Goal: Task Accomplishment & Management: Manage account settings

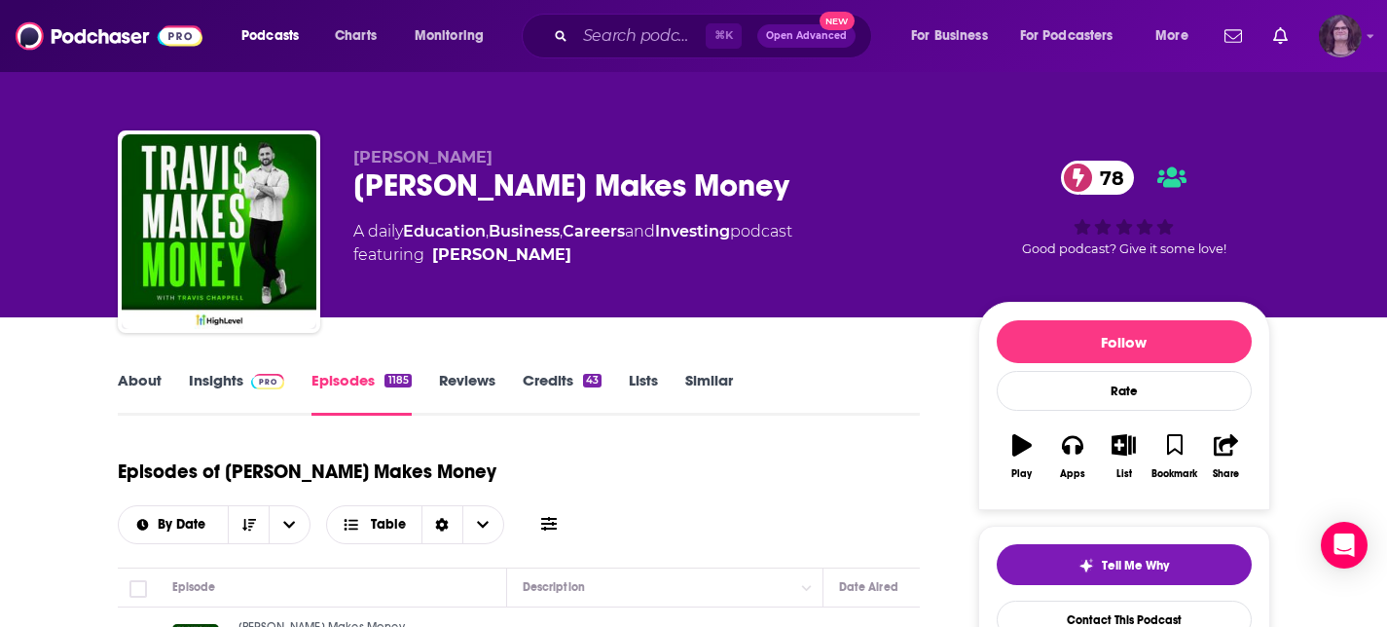
click at [1352, 39] on img "Logged in as jack14248" at bounding box center [1339, 36] width 43 height 43
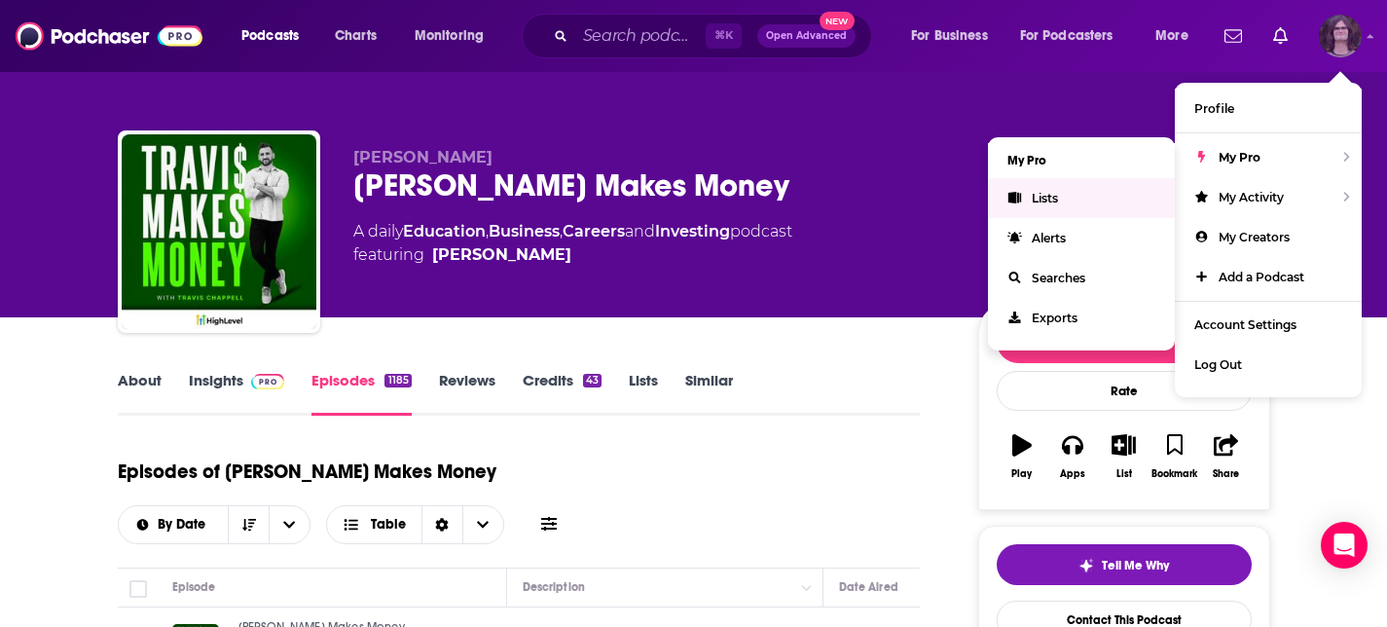
click at [1119, 192] on link "Lists" at bounding box center [1081, 198] width 187 height 40
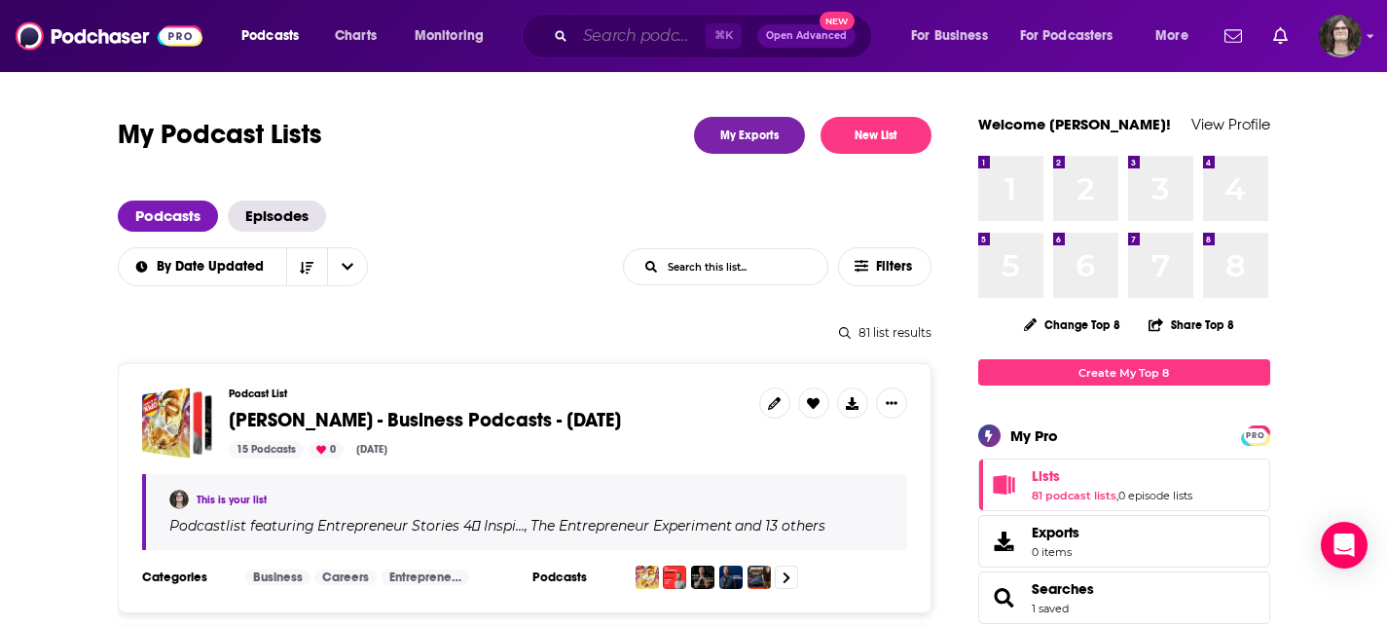
click at [620, 32] on input "Search podcasts, credits, & more..." at bounding box center [640, 35] width 130 height 31
click at [909, 139] on button "New List" at bounding box center [875, 135] width 111 height 37
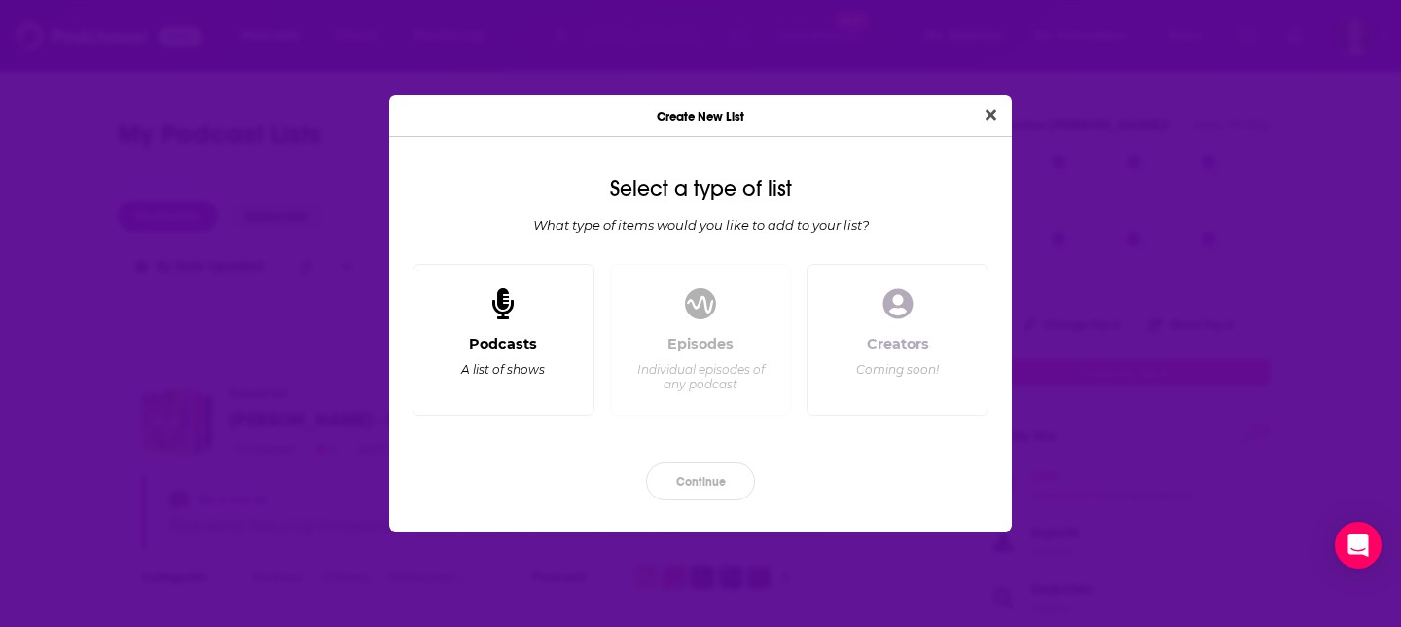
click at [528, 374] on div "A list of shows" at bounding box center [503, 369] width 84 height 15
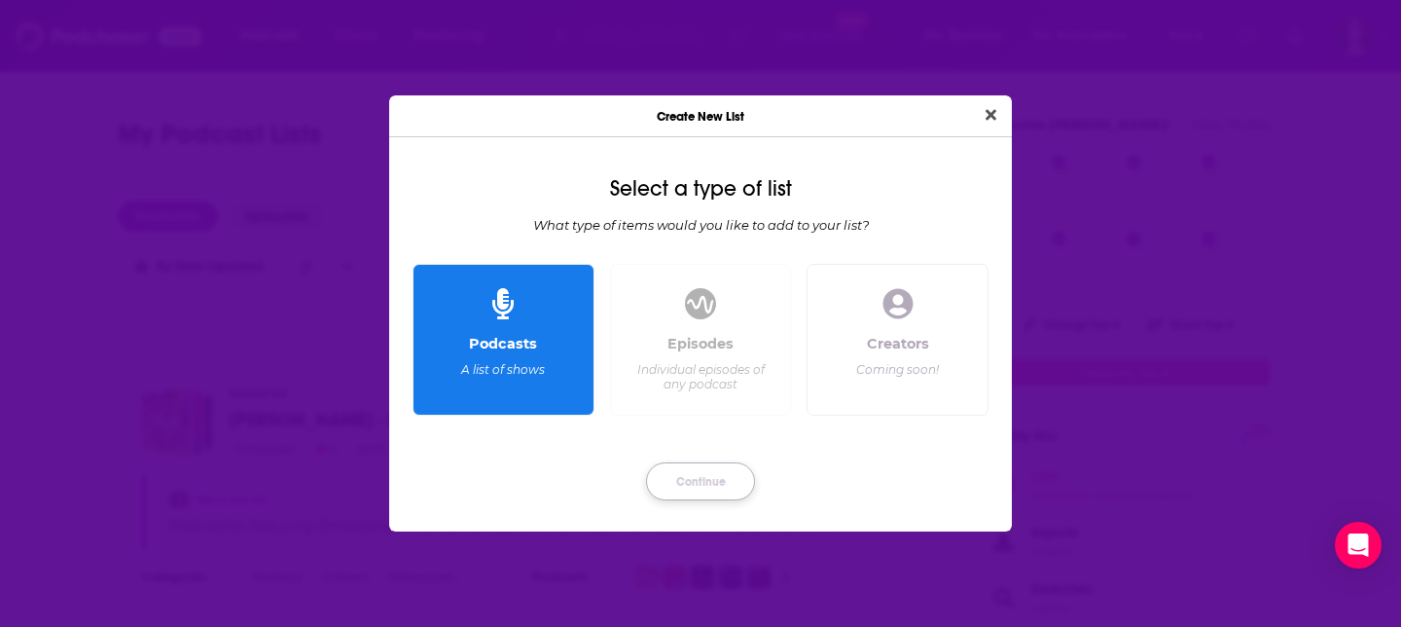
click at [709, 476] on button "Continue" at bounding box center [700, 481] width 109 height 38
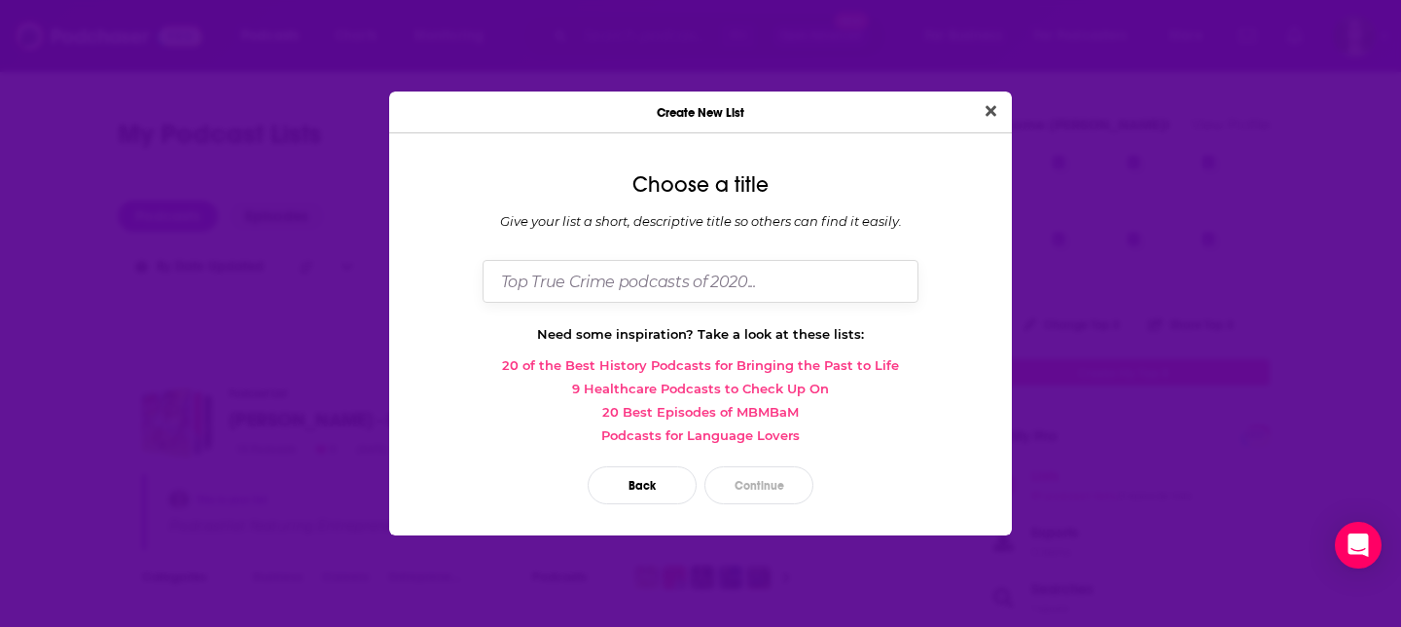
click at [715, 280] on input "Dialog" at bounding box center [701, 281] width 436 height 42
type input "Tara - Leadership - Aug/Sept 2025"
click at [768, 495] on button "Continue" at bounding box center [758, 485] width 109 height 38
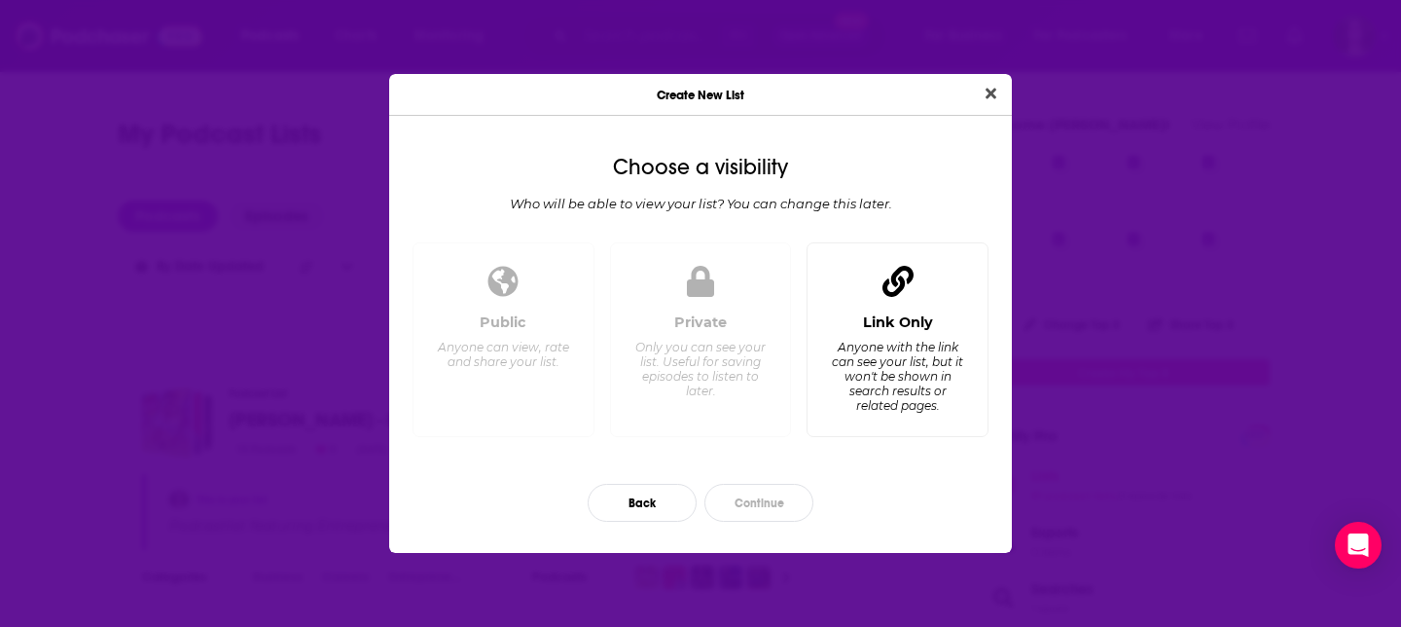
click at [879, 365] on div "Anyone with the link can see your list, but it won't be shown in search results…" at bounding box center [897, 376] width 133 height 73
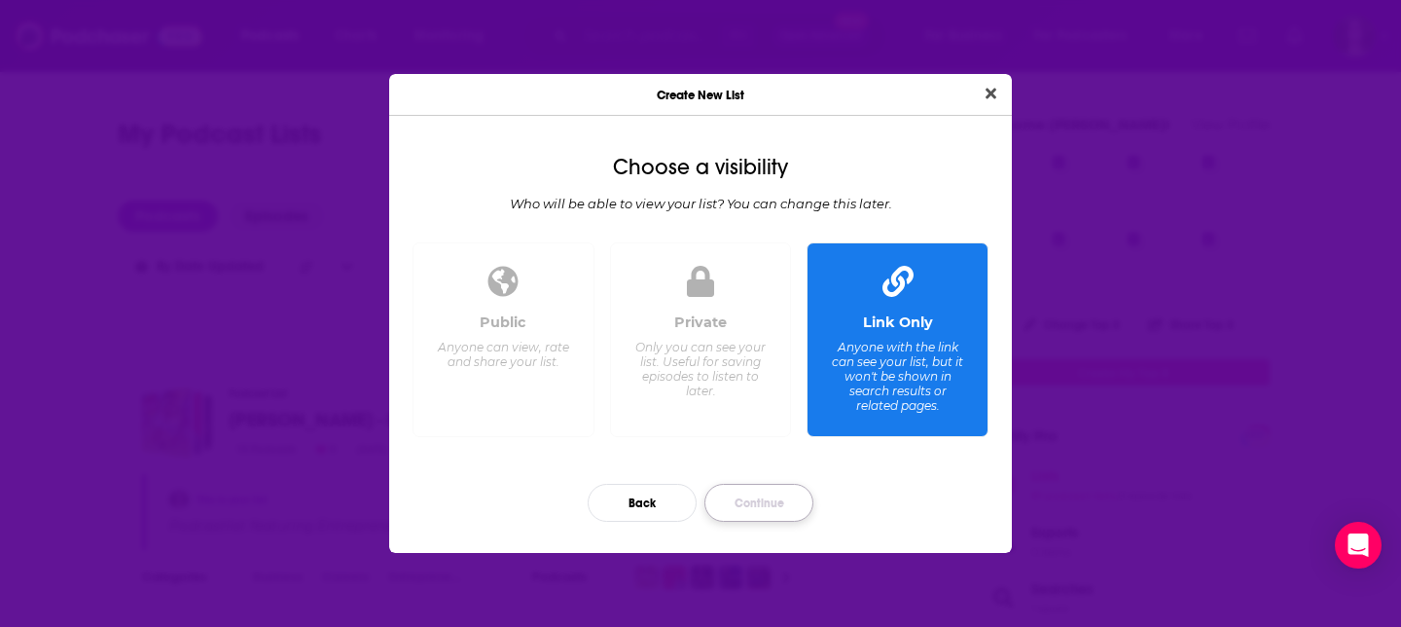
click at [786, 503] on button "Continue" at bounding box center [758, 503] width 109 height 38
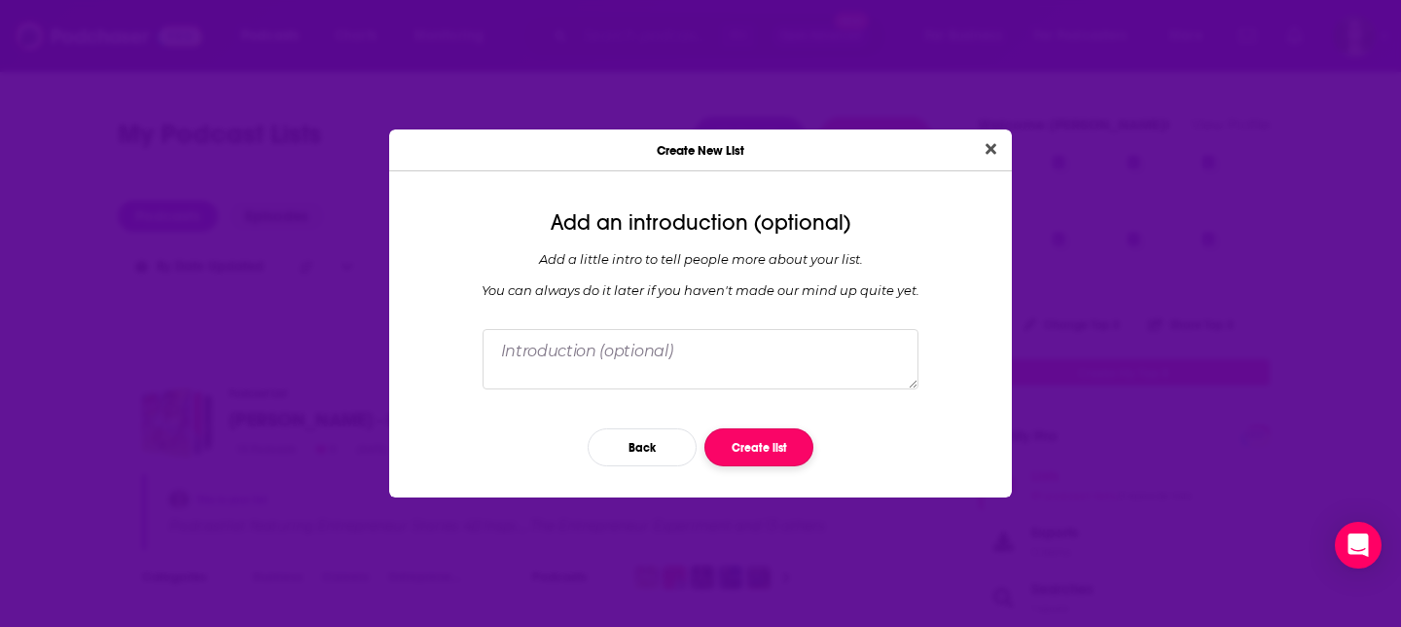
click at [783, 444] on button "Create list" at bounding box center [758, 447] width 109 height 38
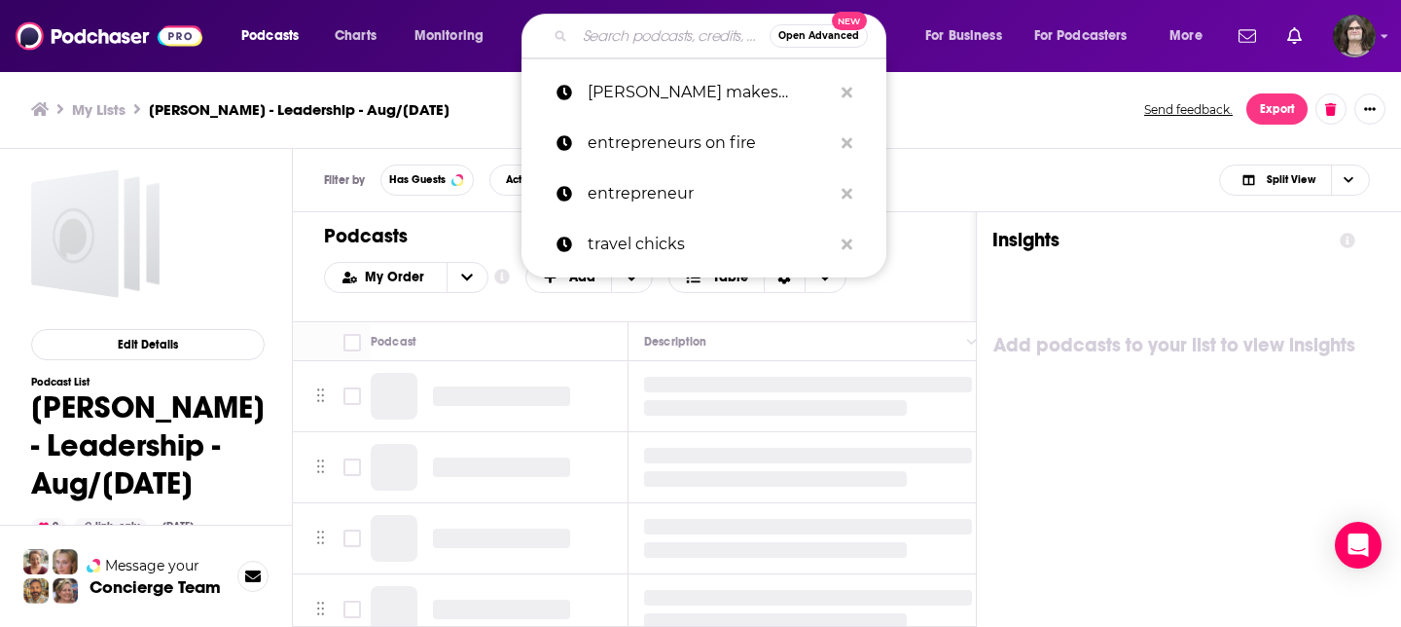
click at [678, 30] on input "Search podcasts, credits, & more..." at bounding box center [672, 35] width 195 height 31
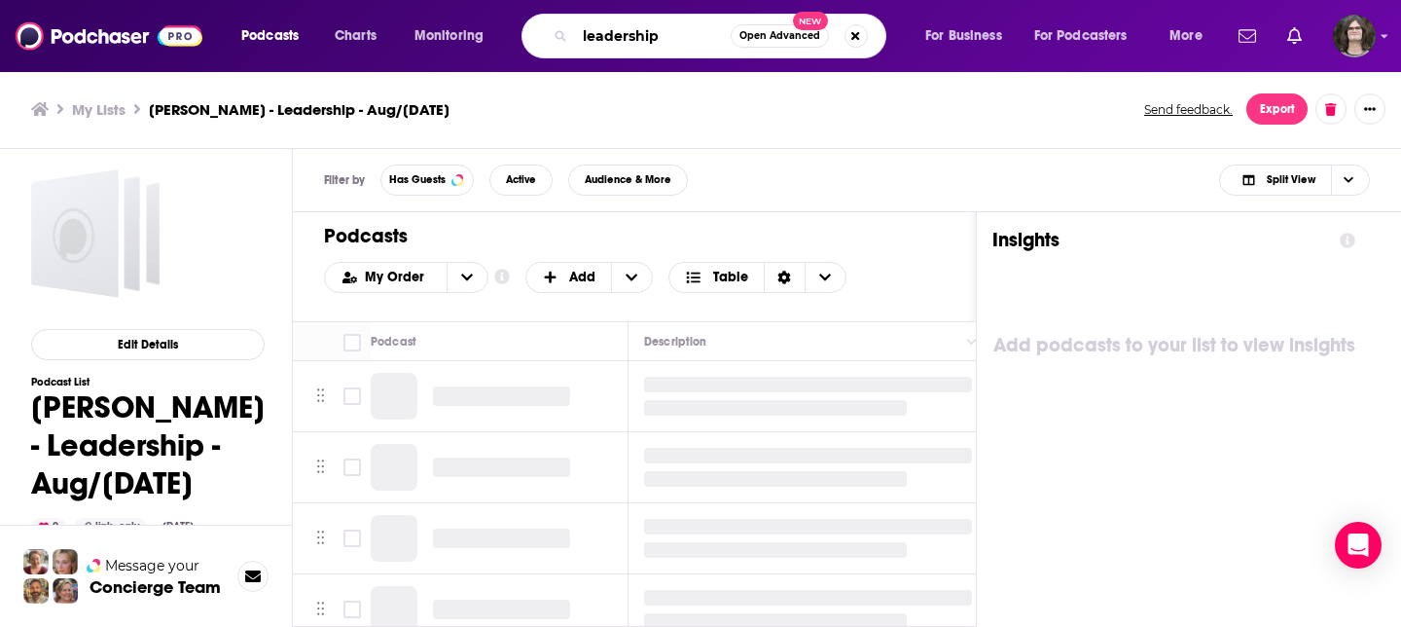
type input "leadership"
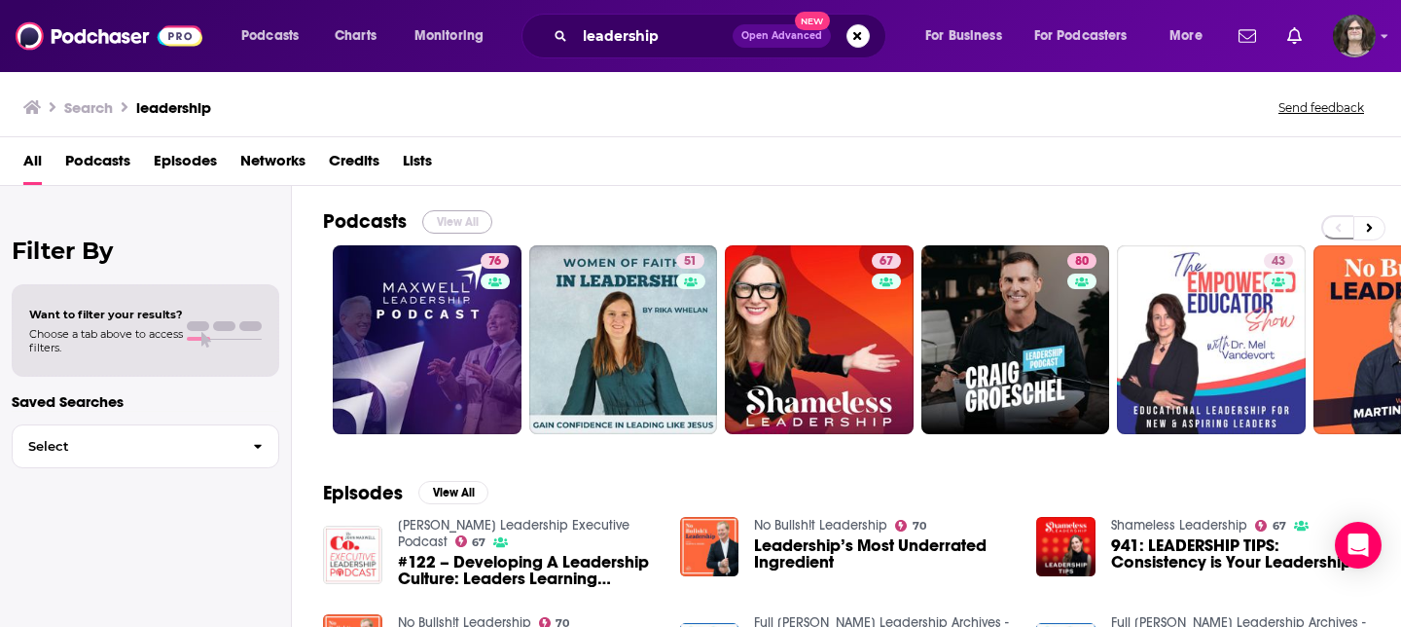
click at [438, 216] on button "View All" at bounding box center [457, 221] width 70 height 23
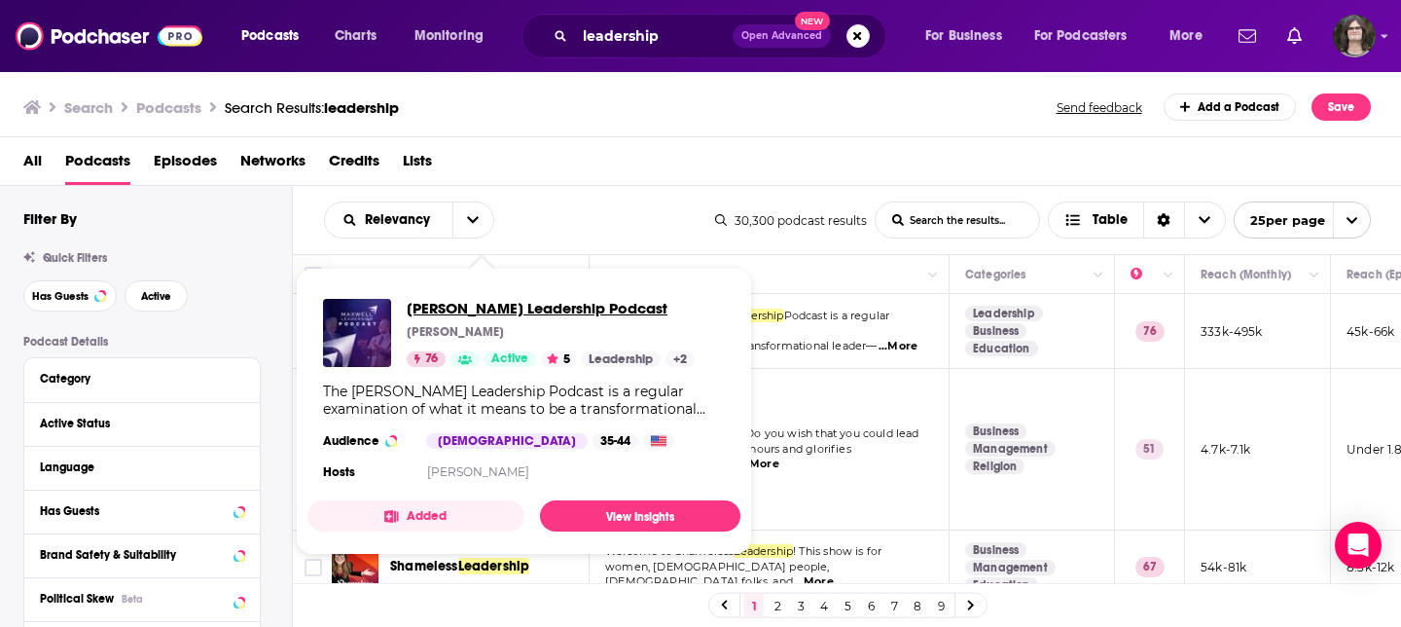
click at [516, 304] on span "[PERSON_NAME] Leadership Podcast" at bounding box center [551, 308] width 288 height 18
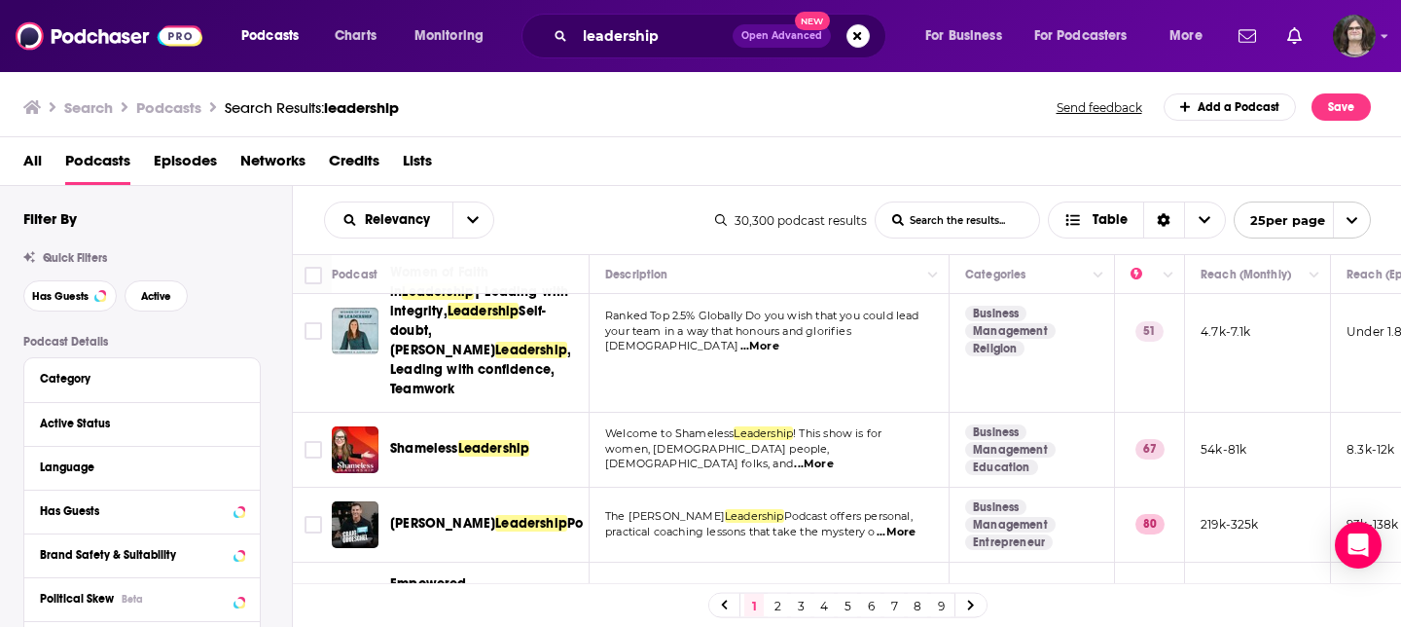
scroll to position [120, 0]
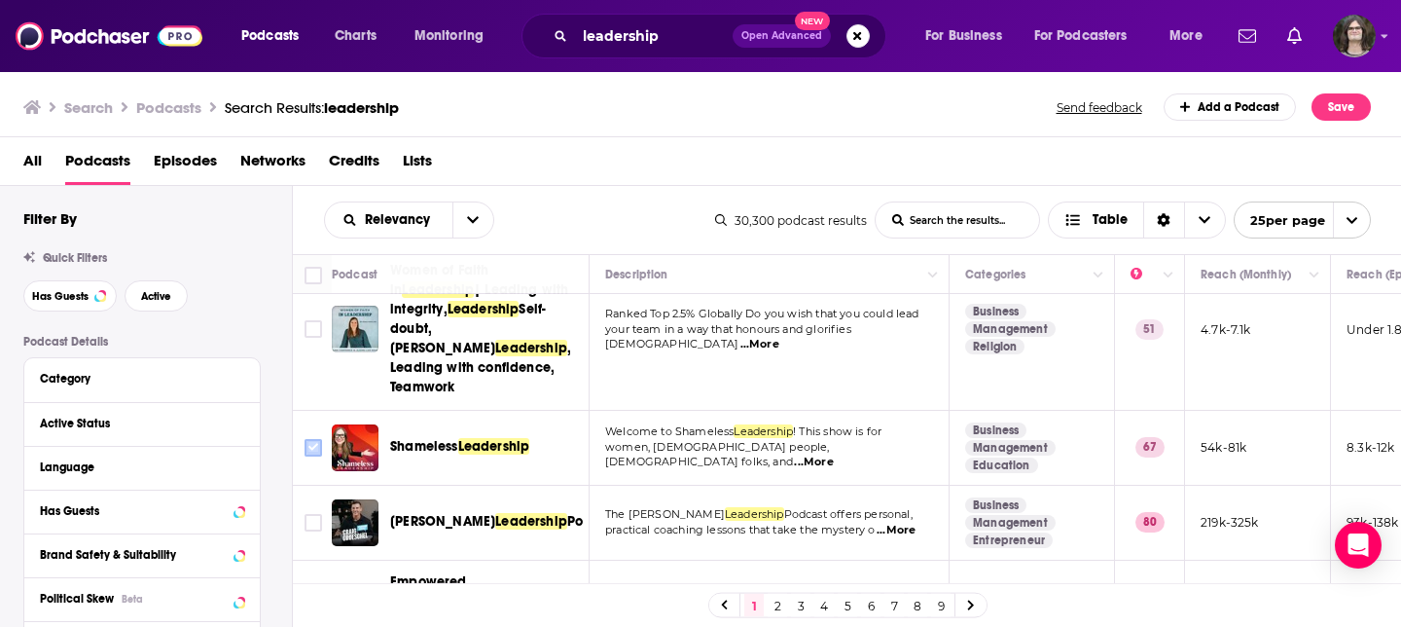
click at [313, 439] on input "Toggle select row" at bounding box center [314, 448] width 18 height 18
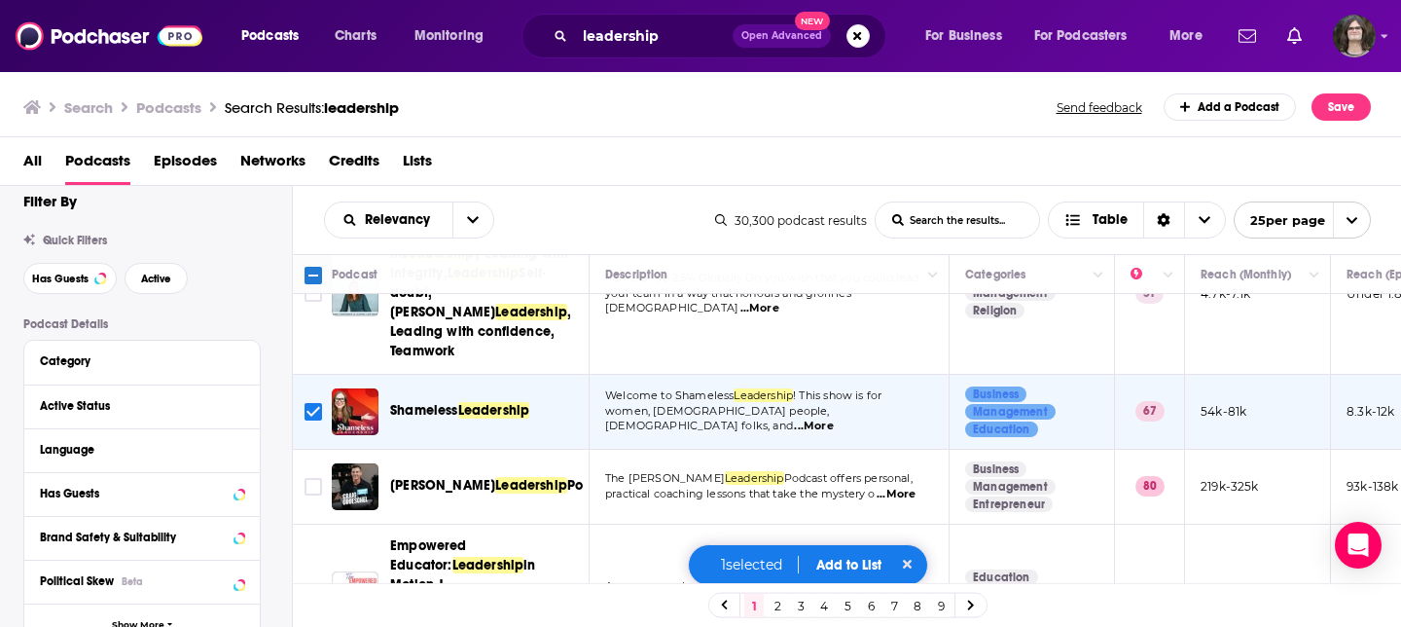
scroll to position [19, 0]
click at [306, 478] on input "Toggle select row" at bounding box center [314, 487] width 18 height 18
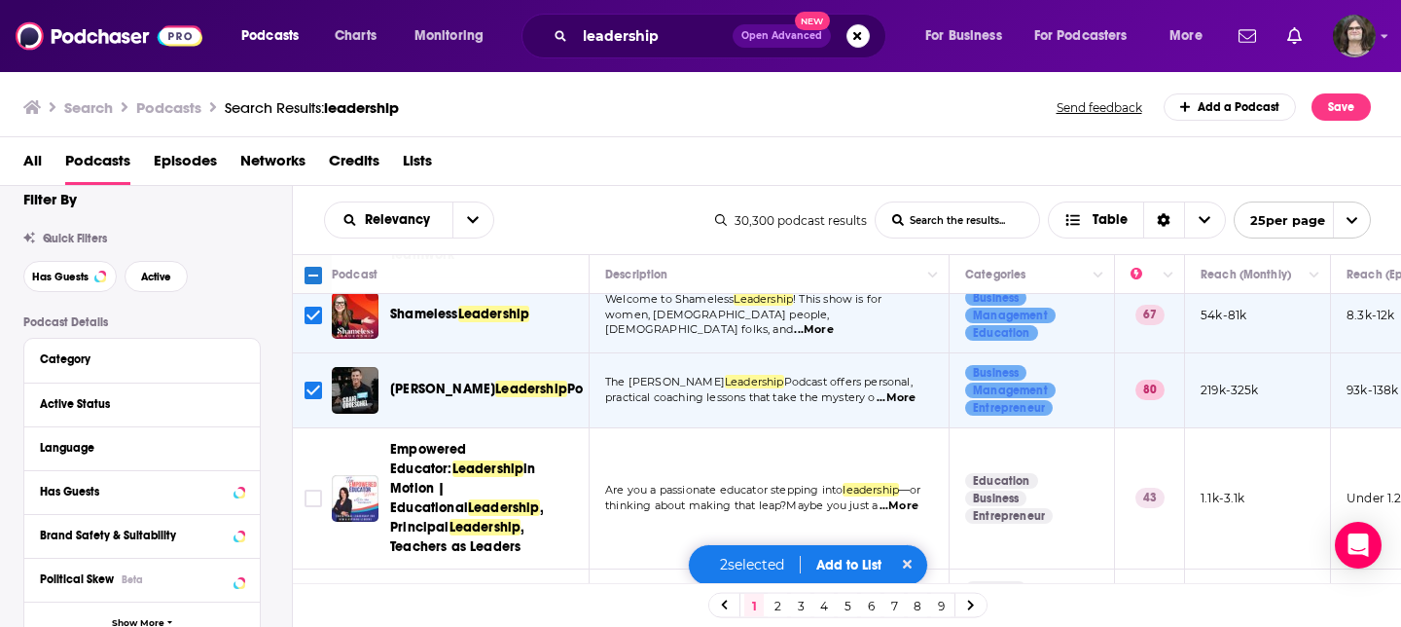
scroll to position [253, 0]
click at [314, 488] on input "Toggle select row" at bounding box center [314, 497] width 18 height 18
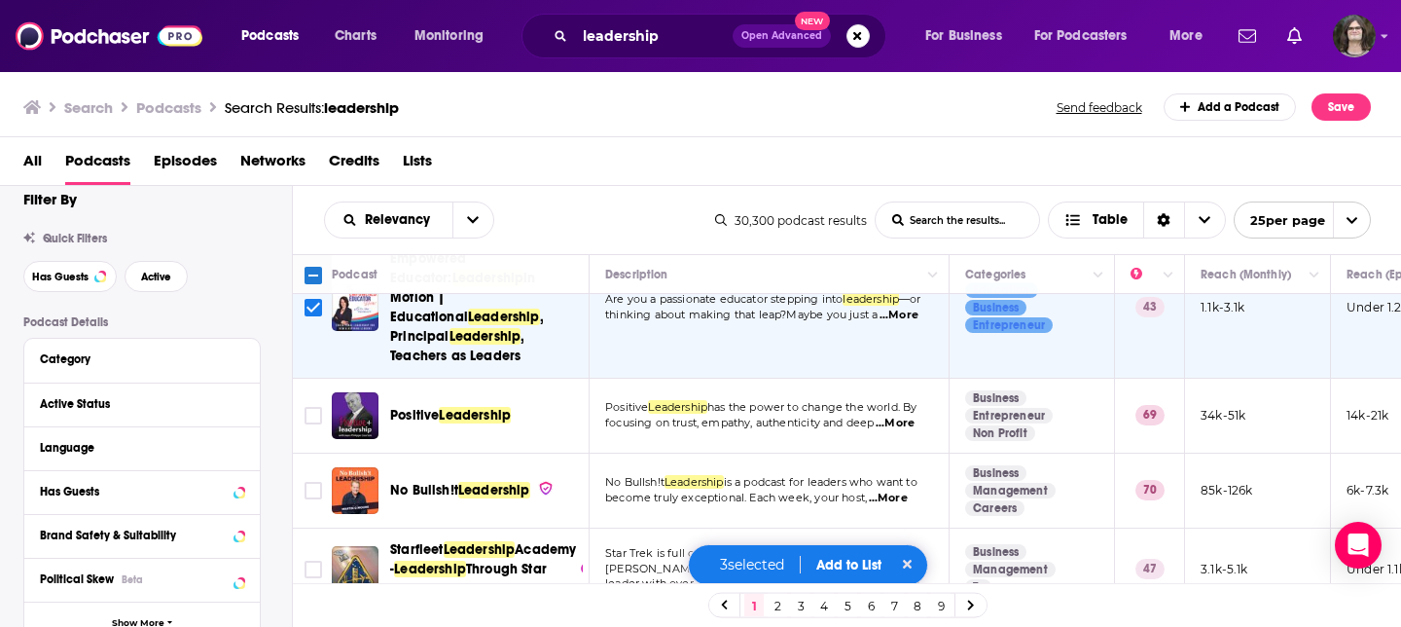
scroll to position [447, 0]
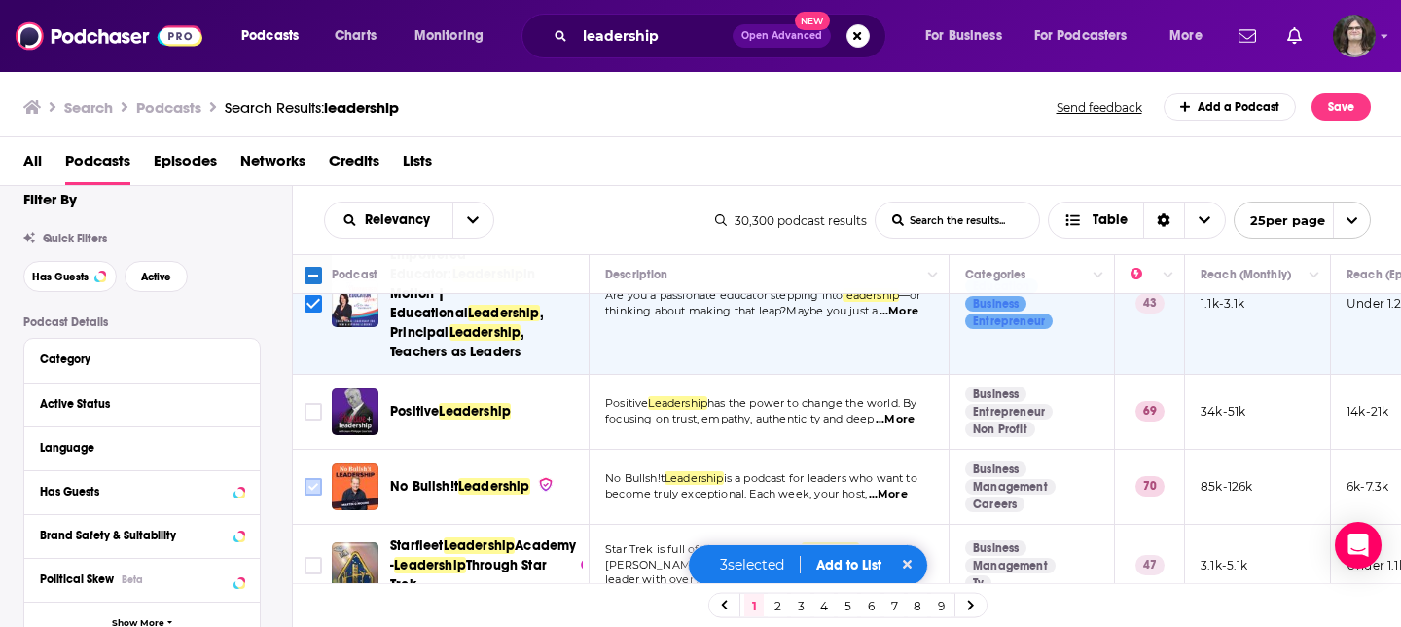
click at [314, 478] on input "Toggle select row" at bounding box center [314, 487] width 18 height 18
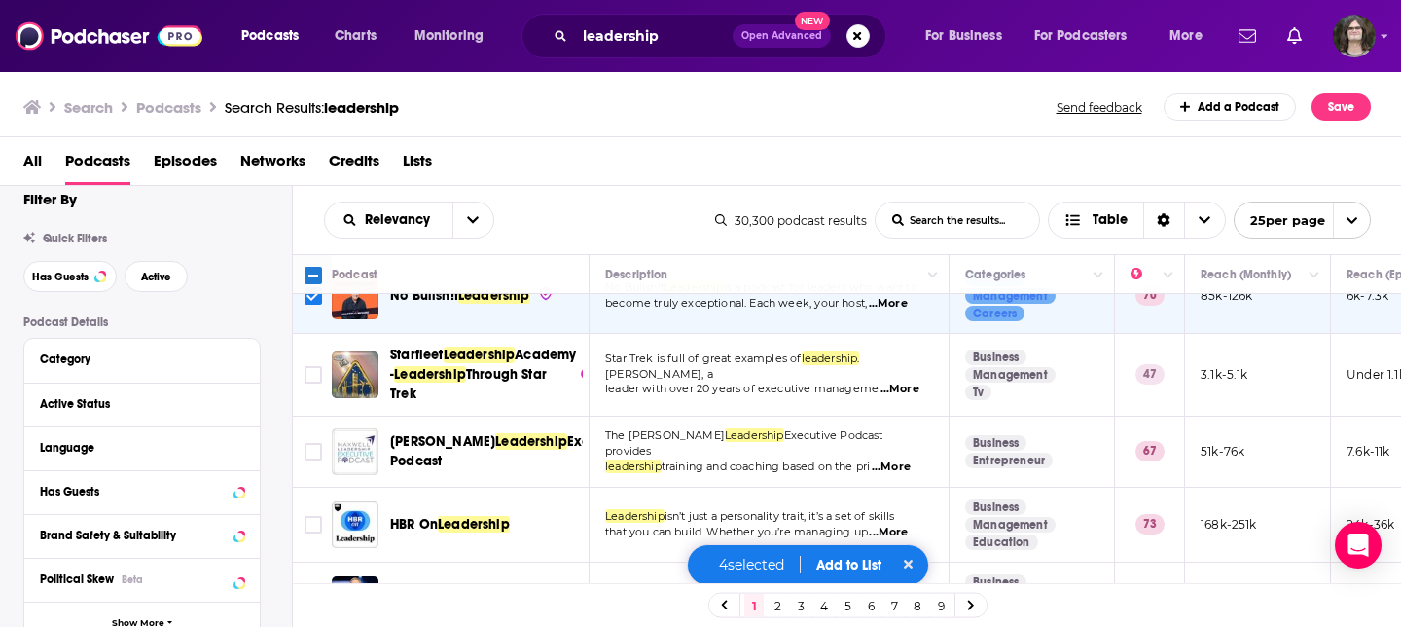
scroll to position [639, 0]
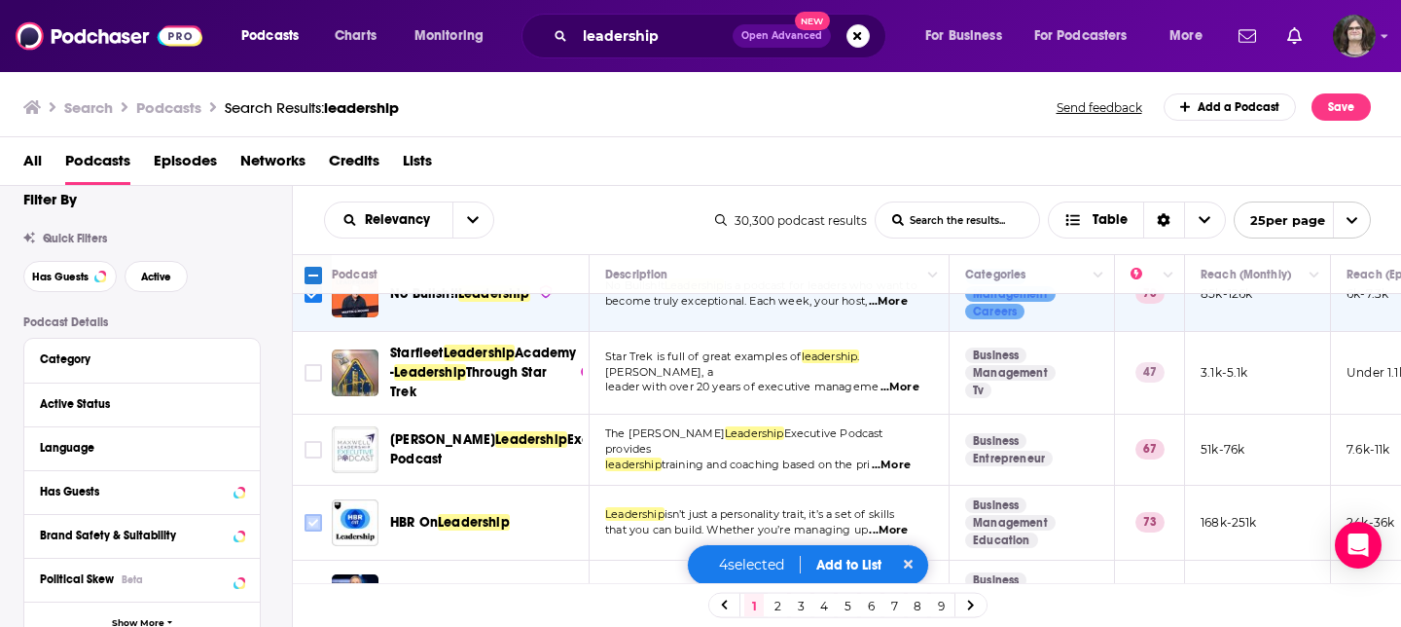
click at [314, 514] on input "Toggle select row" at bounding box center [314, 523] width 18 height 18
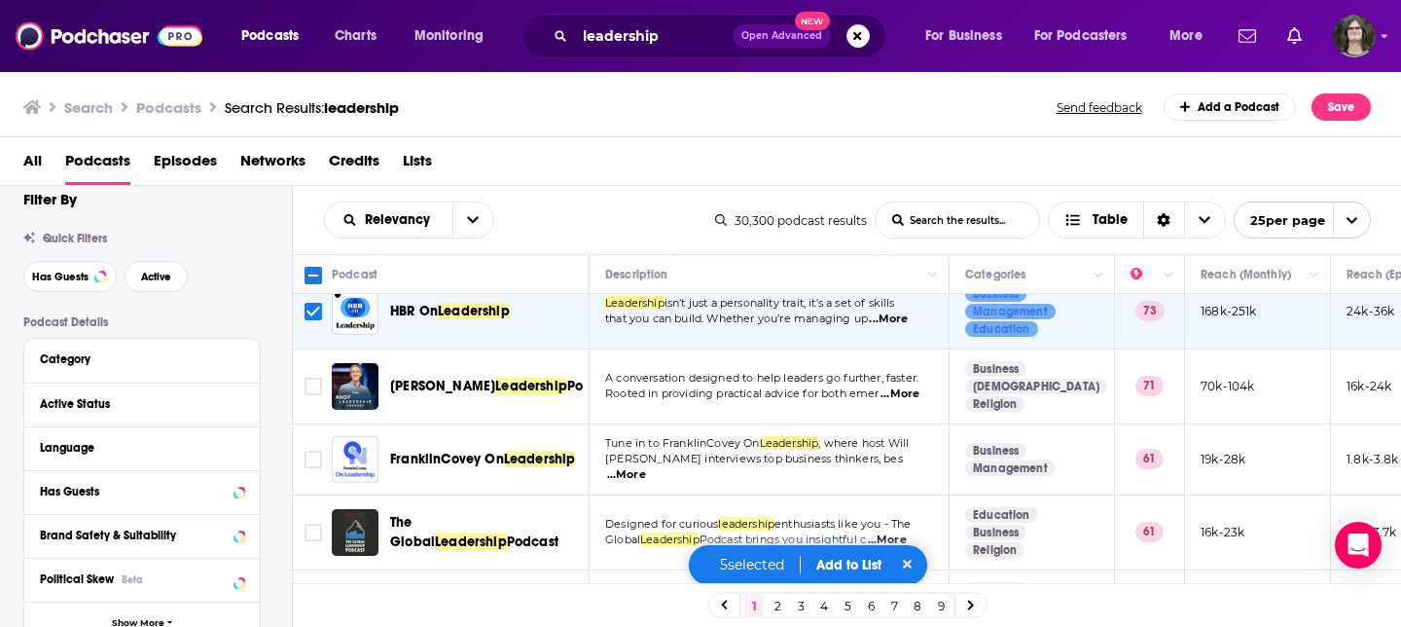
scroll to position [854, 0]
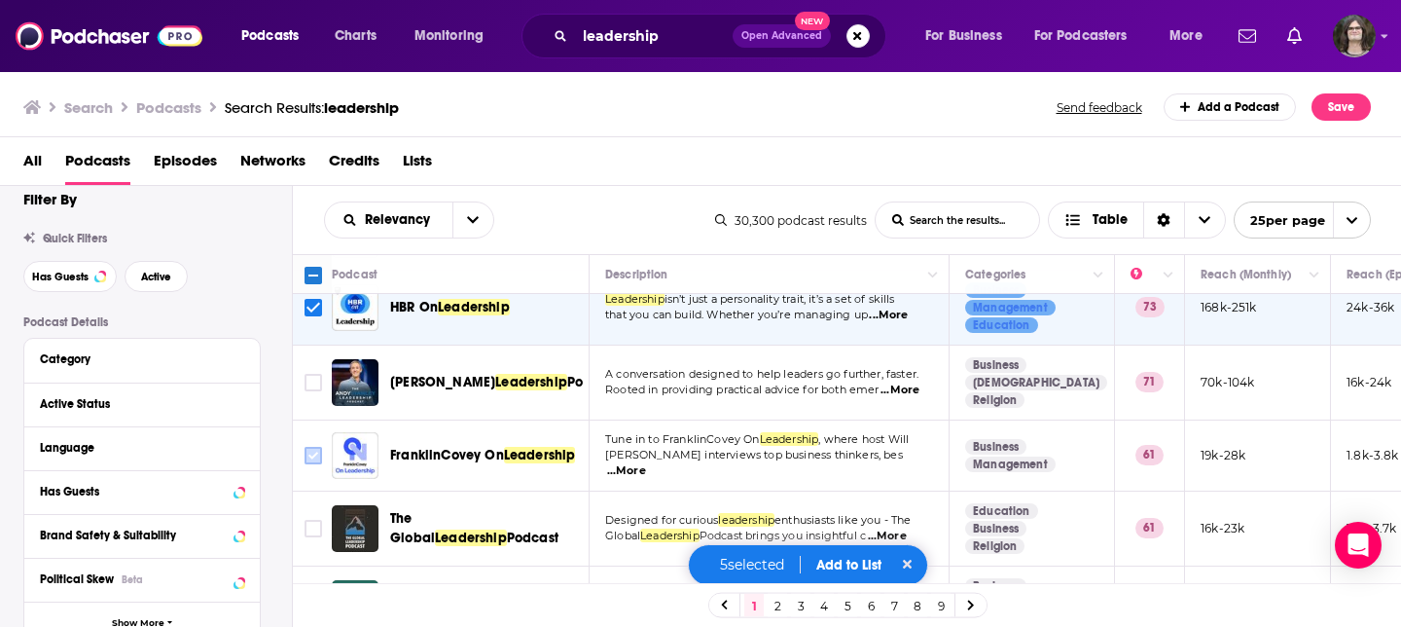
click at [307, 447] on input "Toggle select row" at bounding box center [314, 456] width 18 height 18
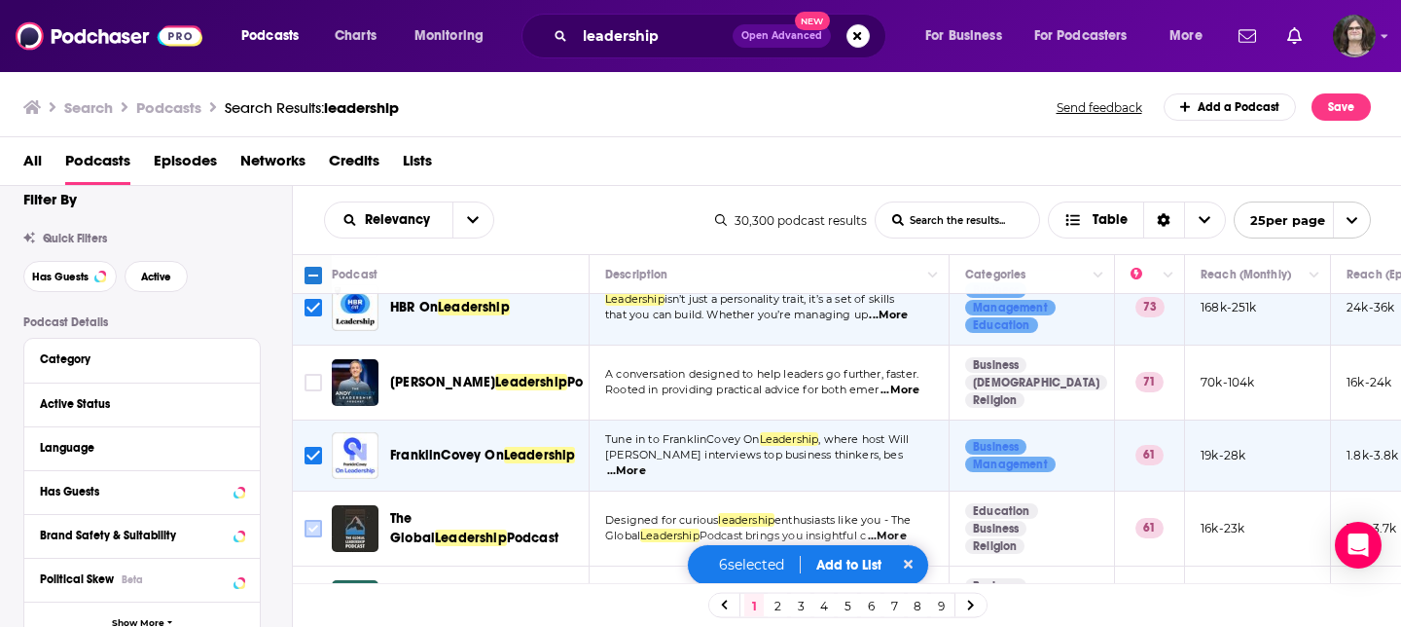
click at [315, 520] on input "Toggle select row" at bounding box center [314, 529] width 18 height 18
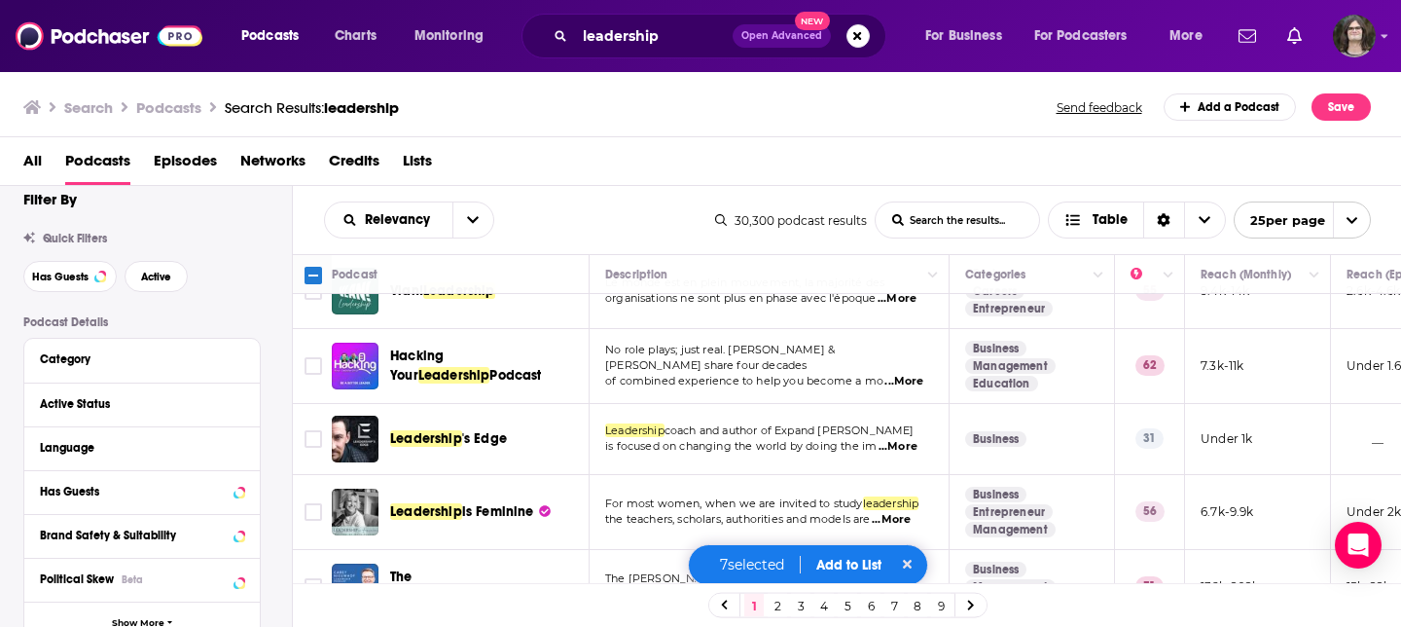
scroll to position [1168, 0]
click at [314, 502] on input "Toggle select row" at bounding box center [314, 511] width 18 height 18
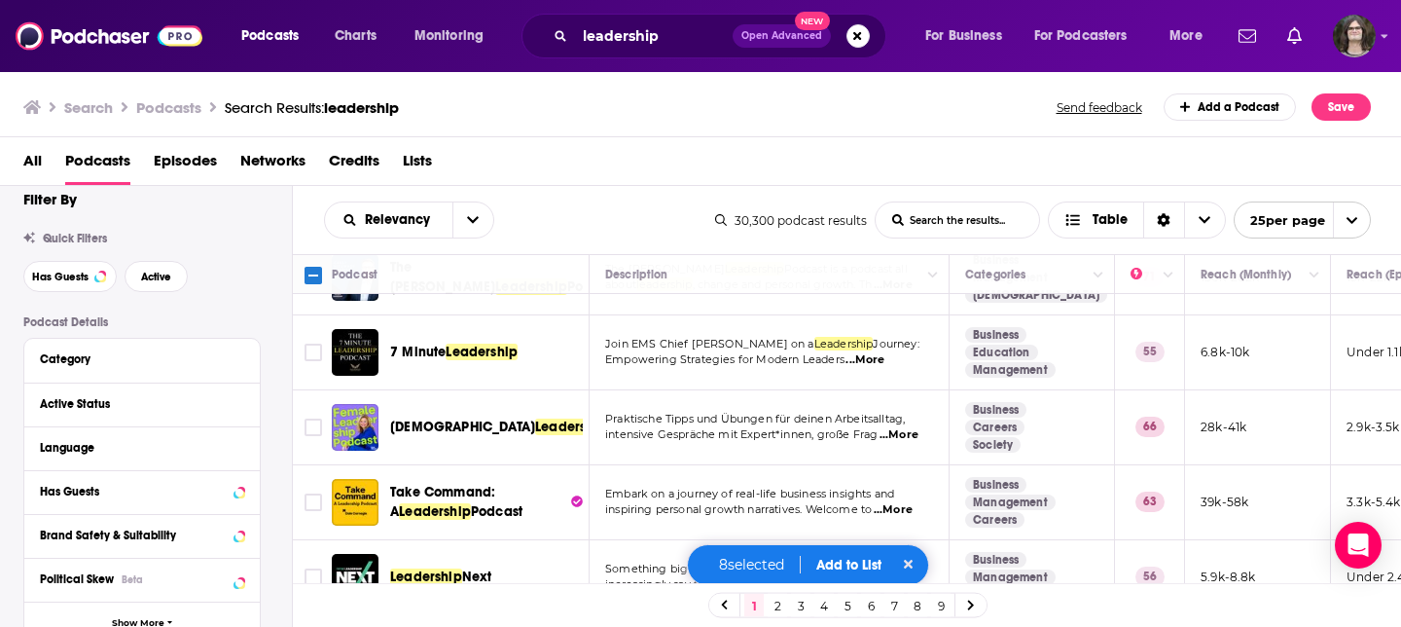
scroll to position [1480, 0]
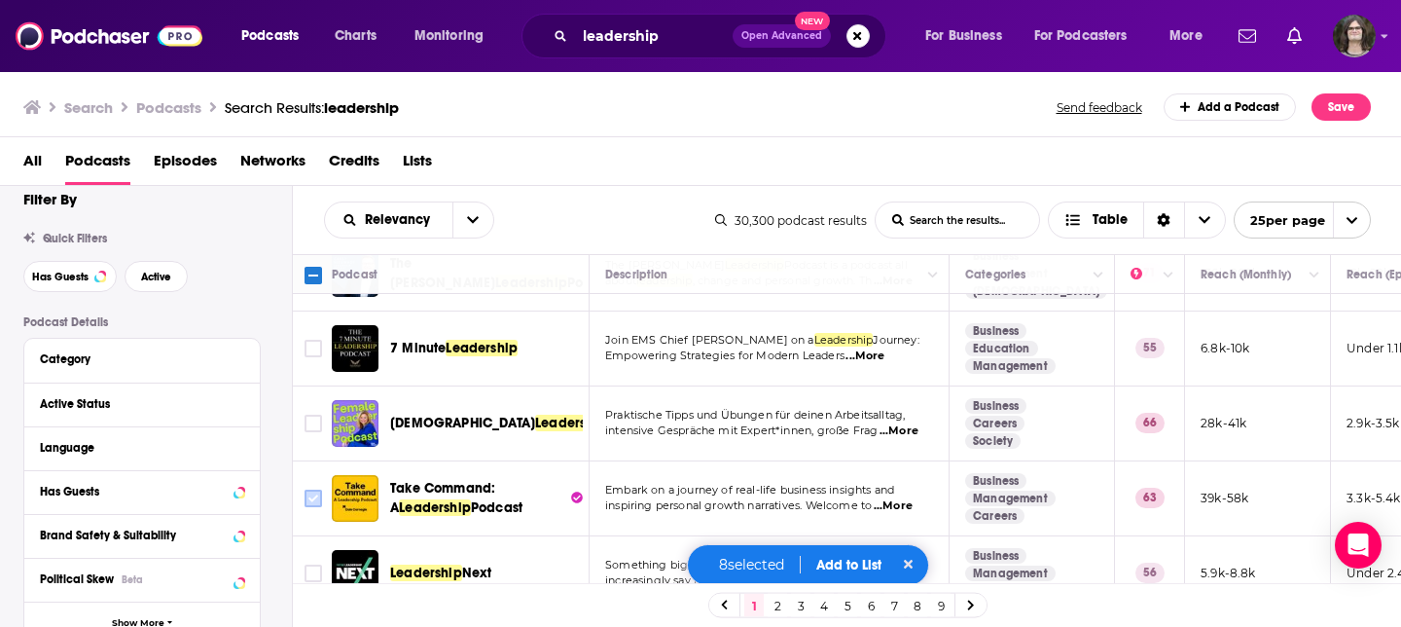
click at [308, 489] on input "Toggle select row" at bounding box center [314, 498] width 18 height 18
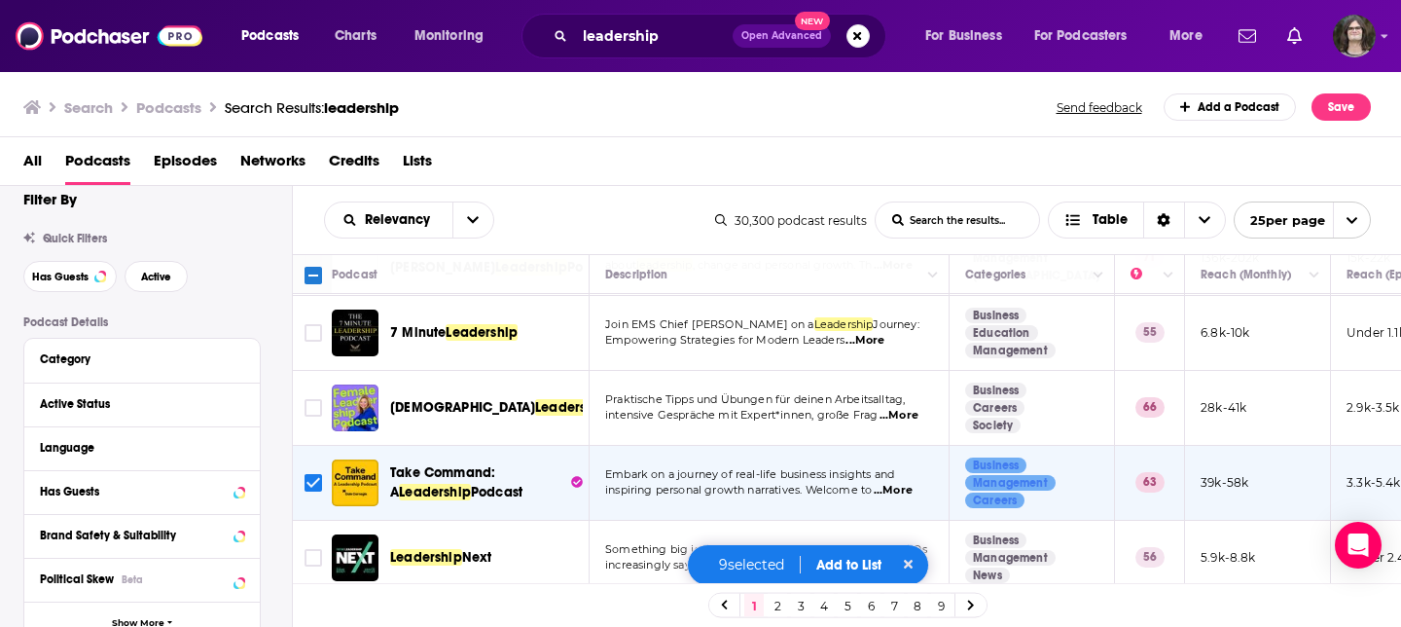
scroll to position [1523, 0]
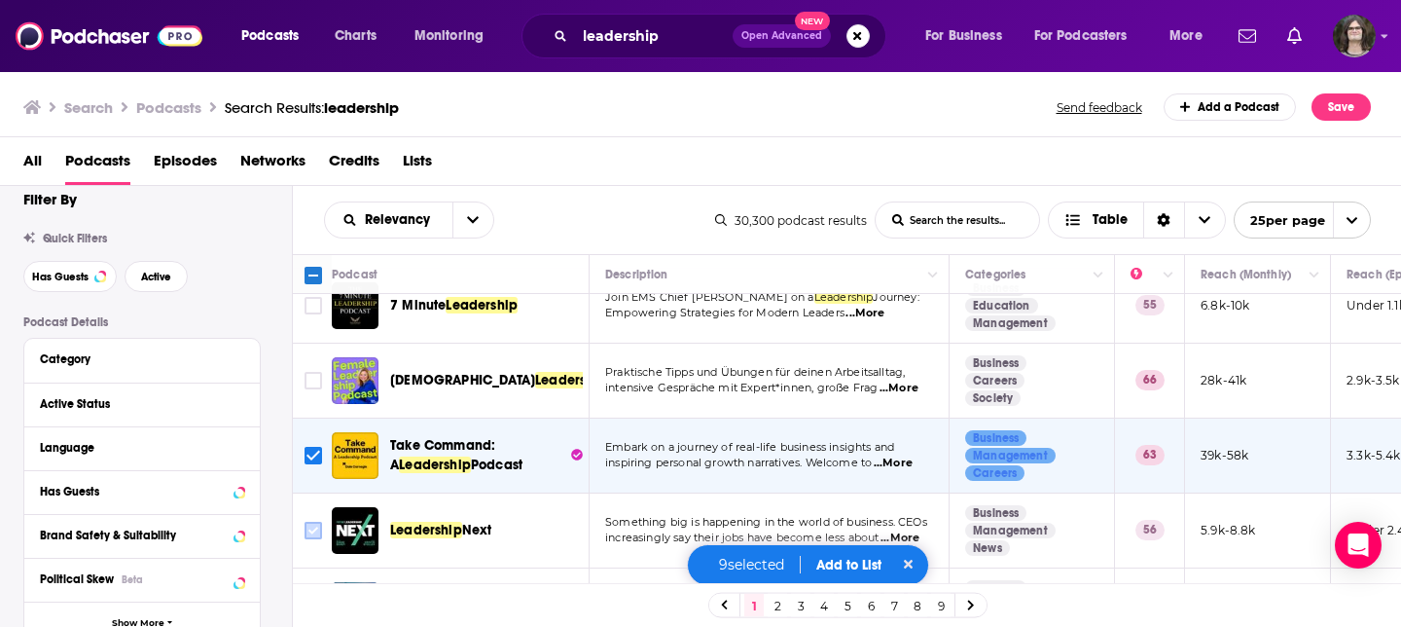
click at [316, 522] on input "Toggle select row" at bounding box center [314, 531] width 18 height 18
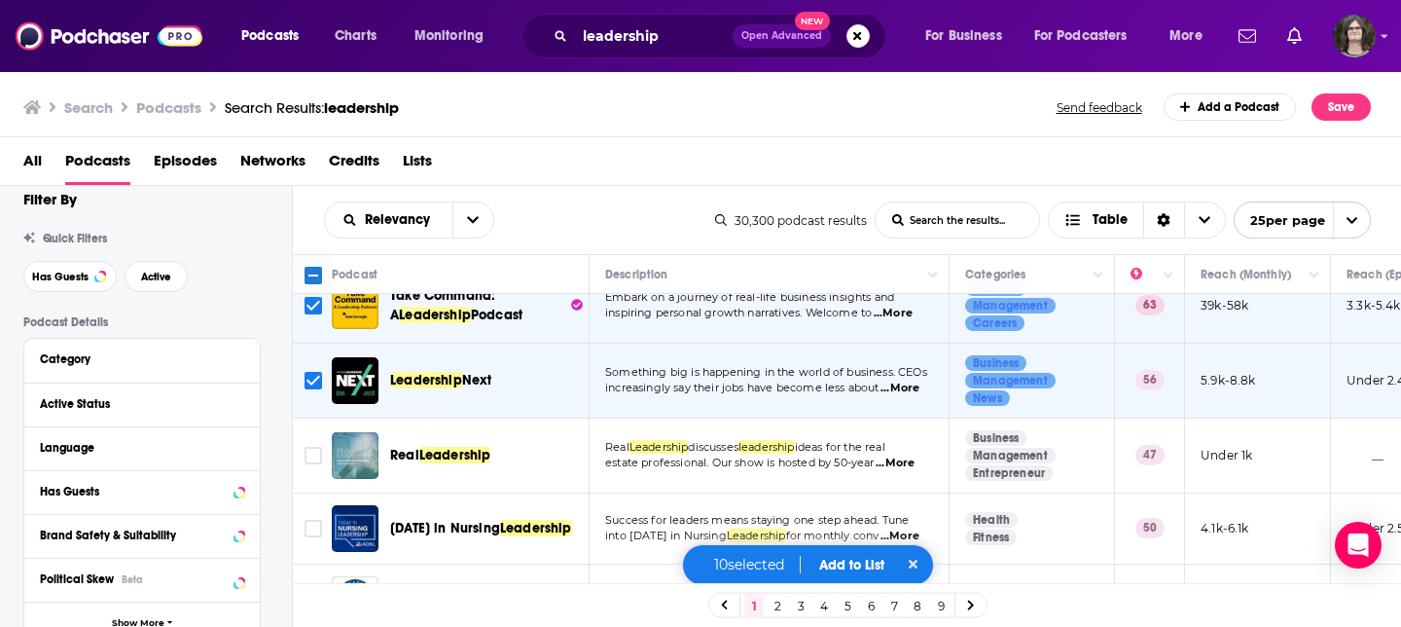
scroll to position [1679, 0]
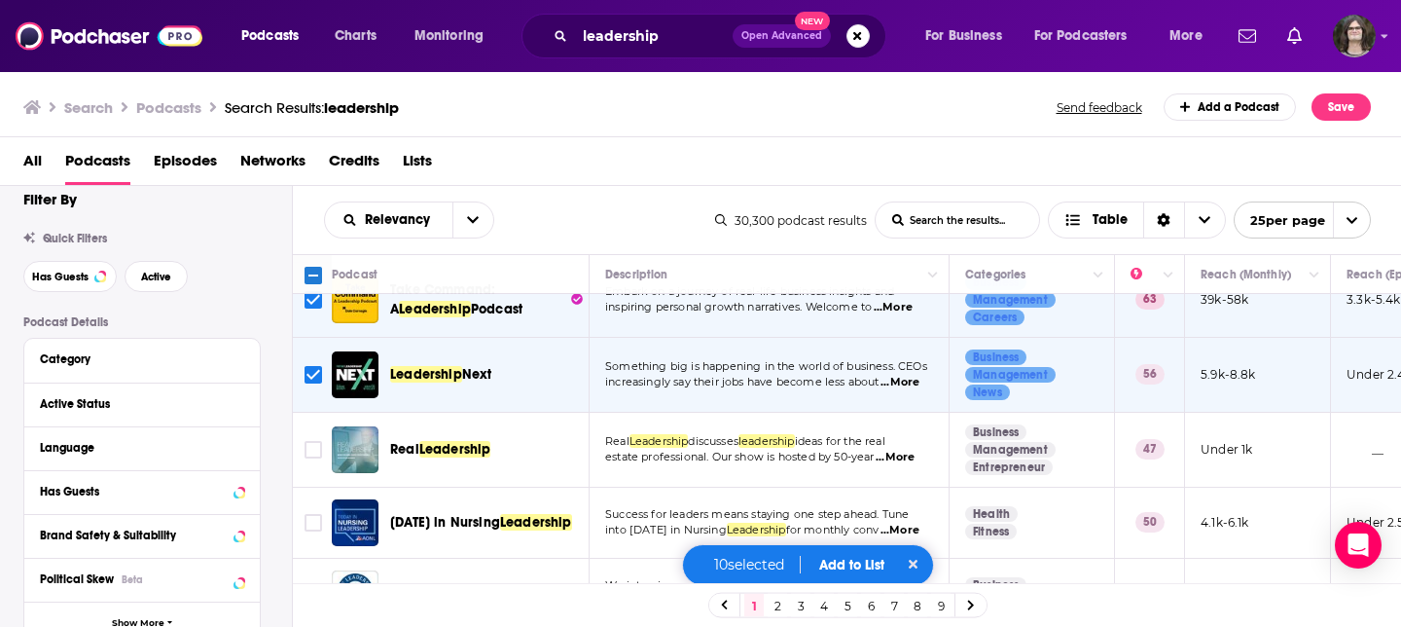
click at [315, 585] on input "Toggle select row" at bounding box center [314, 594] width 18 height 18
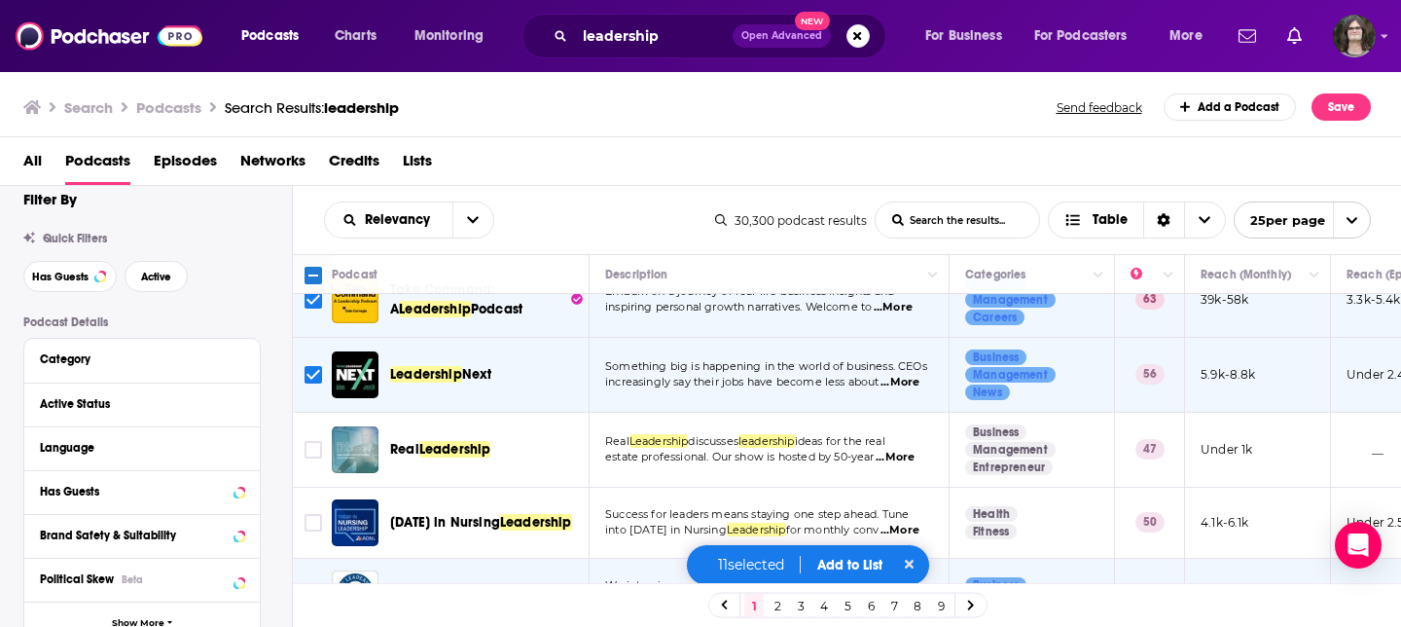
click at [860, 565] on button "Add to List" at bounding box center [850, 565] width 96 height 17
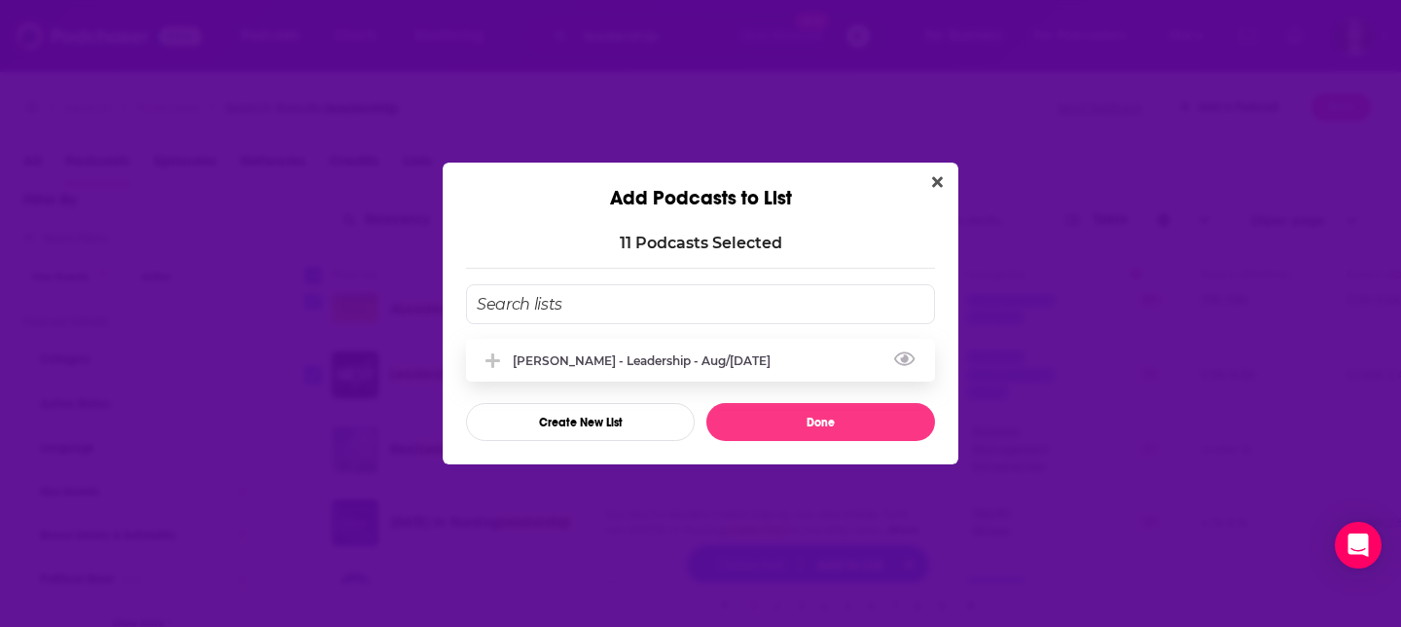
click at [616, 373] on div "Tara - Leadership - Aug/Sept 2025" at bounding box center [700, 360] width 469 height 43
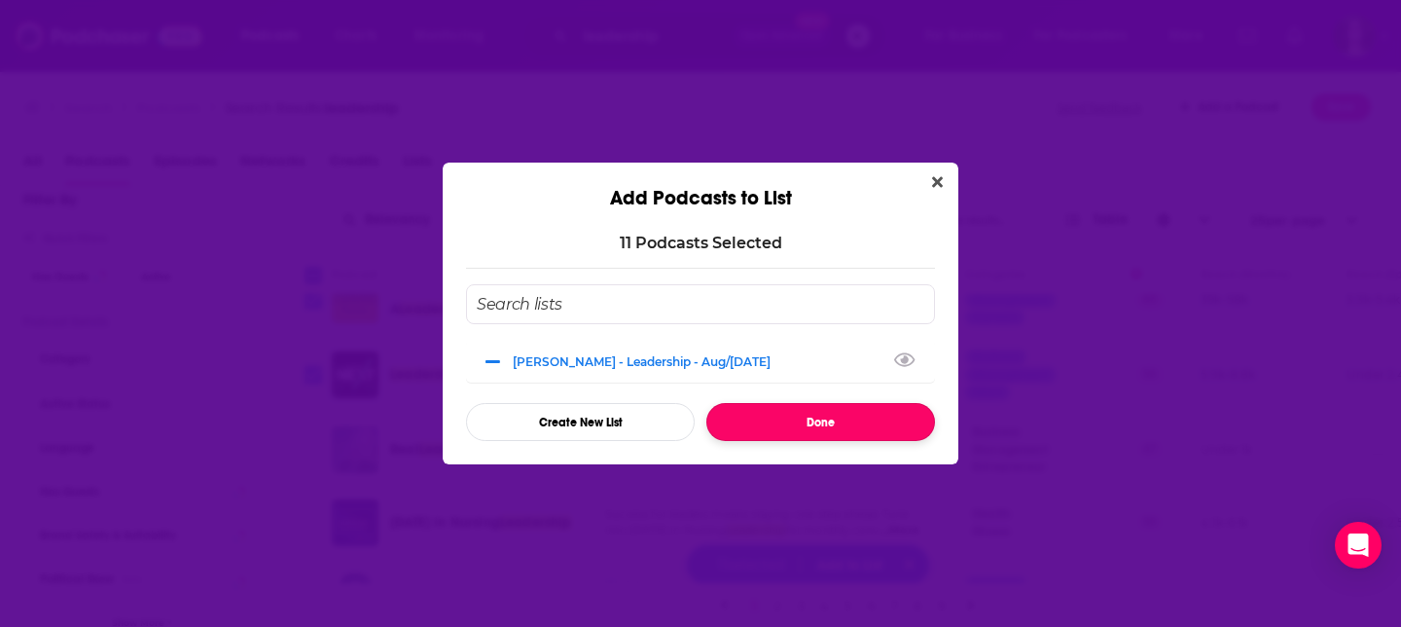
click at [779, 415] on button "Done" at bounding box center [820, 422] width 229 height 38
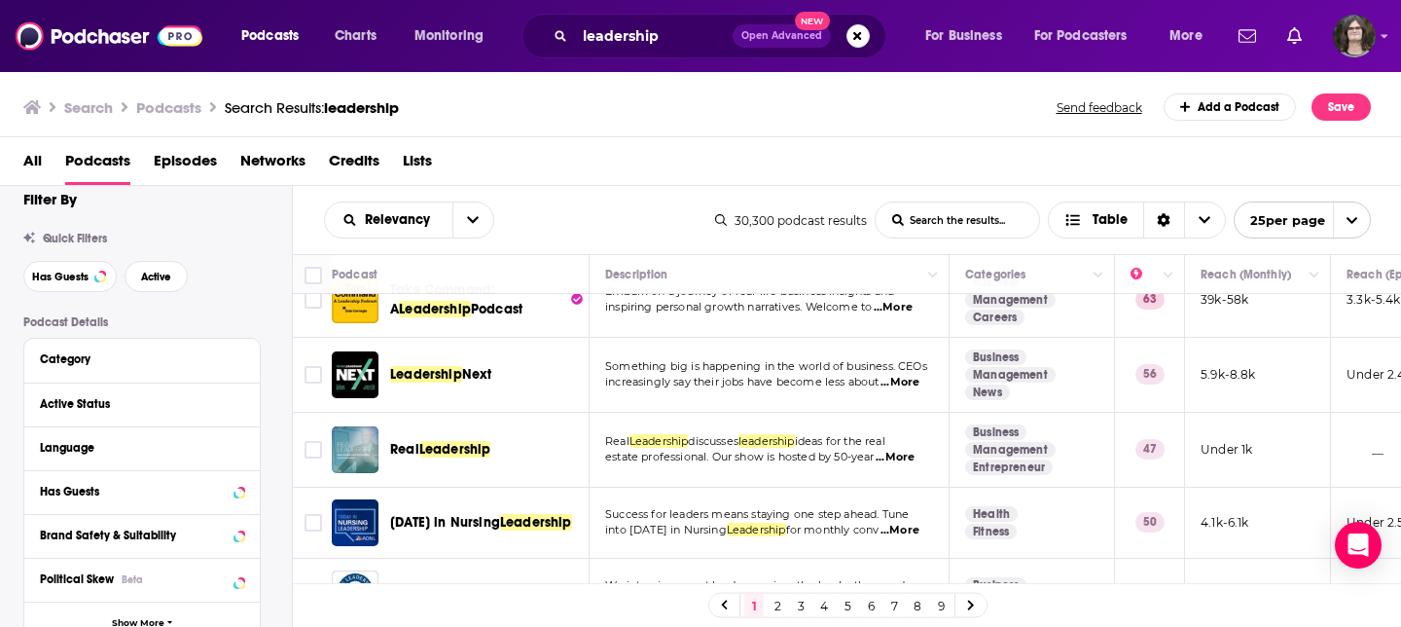
click at [778, 600] on link "2" at bounding box center [777, 605] width 19 height 23
